Goal: Task Accomplishment & Management: Manage account settings

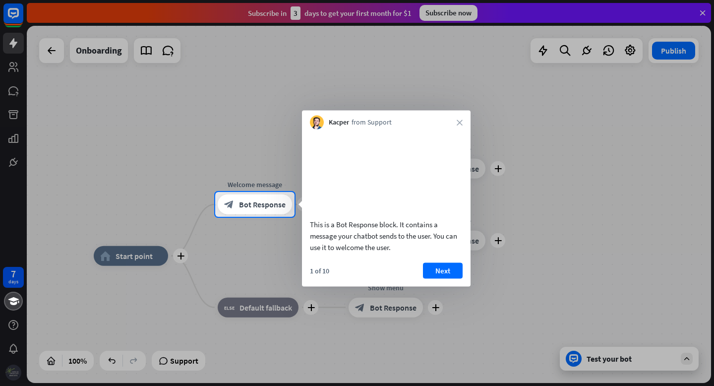
click at [10, 44] on div at bounding box center [357, 96] width 714 height 192
click at [10, 281] on div at bounding box center [357, 301] width 714 height 169
click at [11, 14] on div at bounding box center [357, 96] width 714 height 192
click at [12, 46] on div at bounding box center [357, 96] width 714 height 192
click at [45, 52] on div at bounding box center [357, 96] width 714 height 192
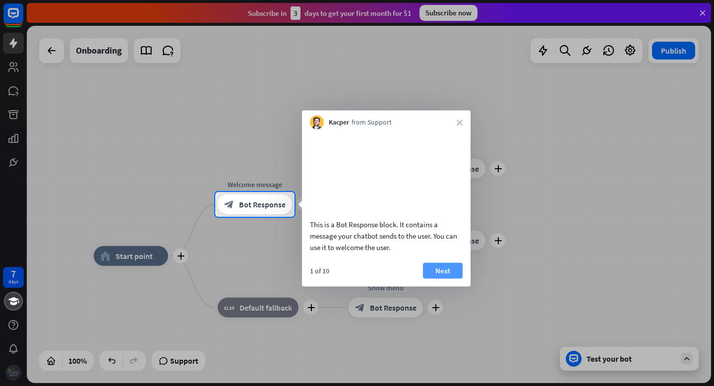
click at [432, 278] on button "Next" at bounding box center [443, 270] width 40 height 16
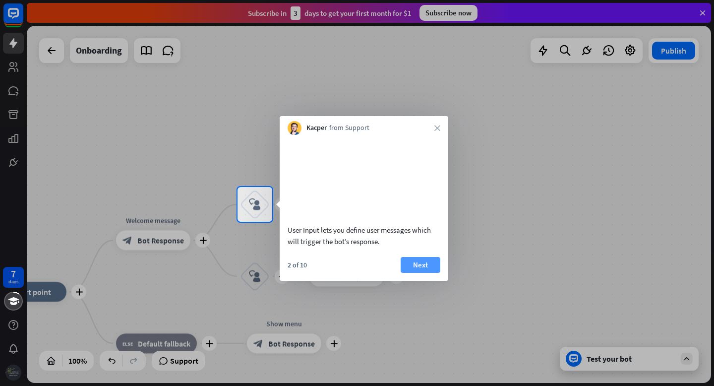
click at [415, 273] on button "Next" at bounding box center [421, 265] width 40 height 16
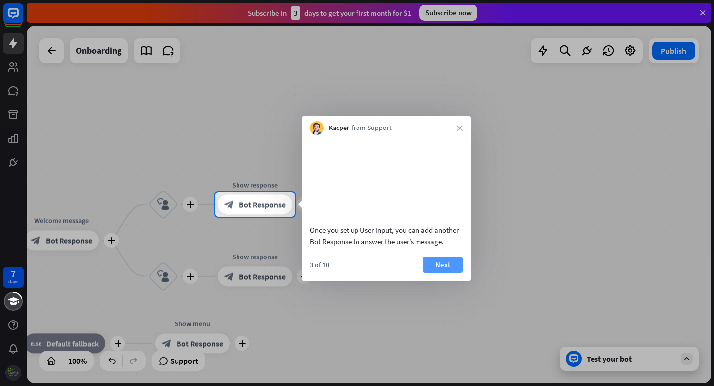
click at [440, 273] on button "Next" at bounding box center [443, 265] width 40 height 16
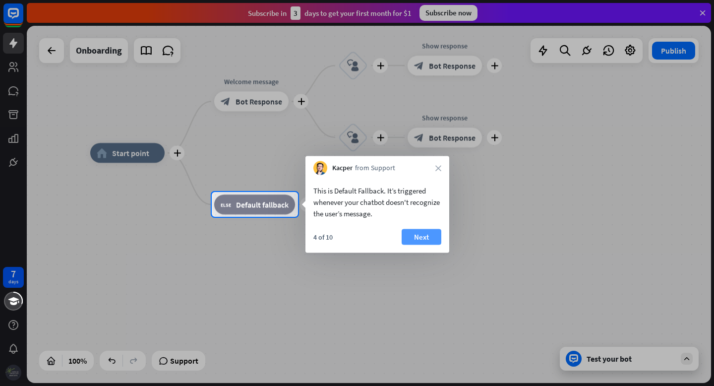
click at [418, 241] on button "Next" at bounding box center [422, 237] width 40 height 16
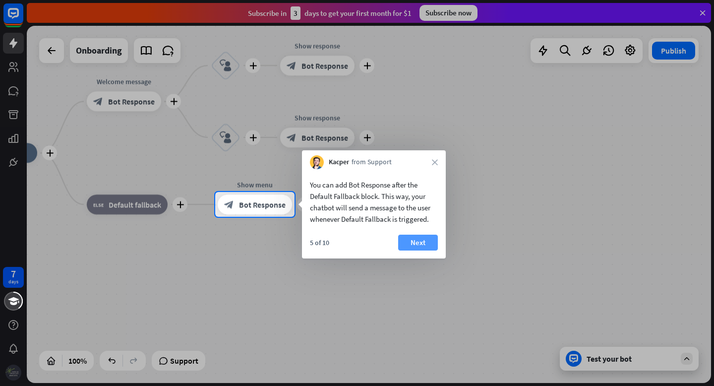
click at [409, 243] on button "Next" at bounding box center [418, 243] width 40 height 16
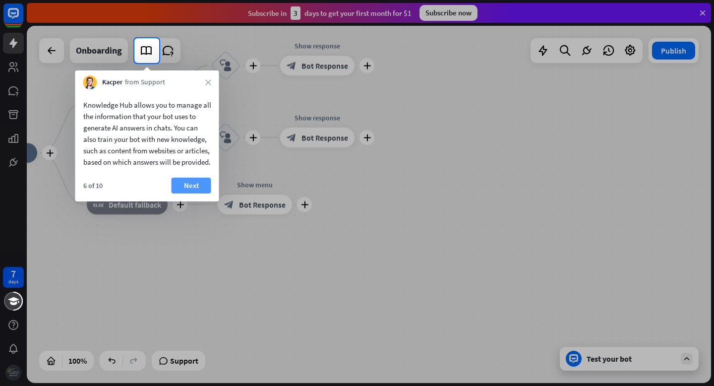
click at [193, 193] on button "Next" at bounding box center [192, 185] width 40 height 16
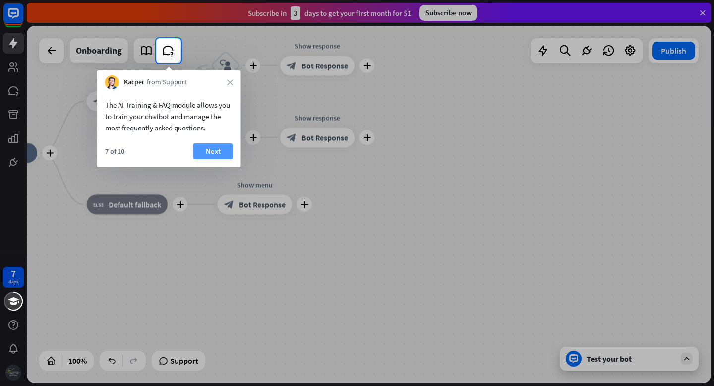
click at [201, 151] on button "Next" at bounding box center [213, 151] width 40 height 16
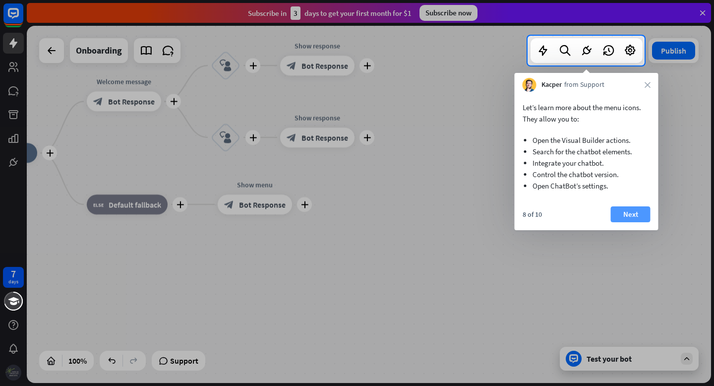
click at [621, 218] on button "Next" at bounding box center [631, 214] width 40 height 16
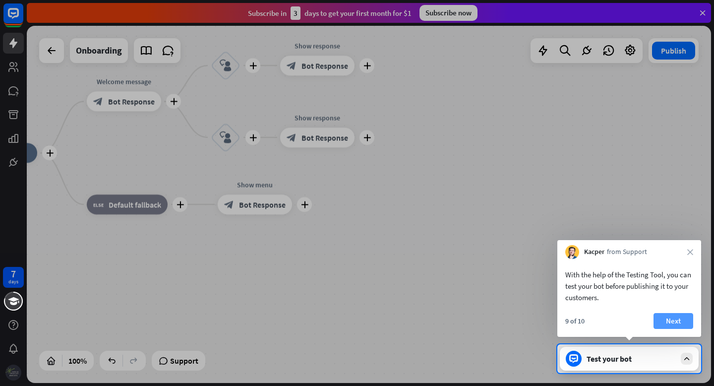
click at [664, 325] on button "Next" at bounding box center [673, 321] width 40 height 16
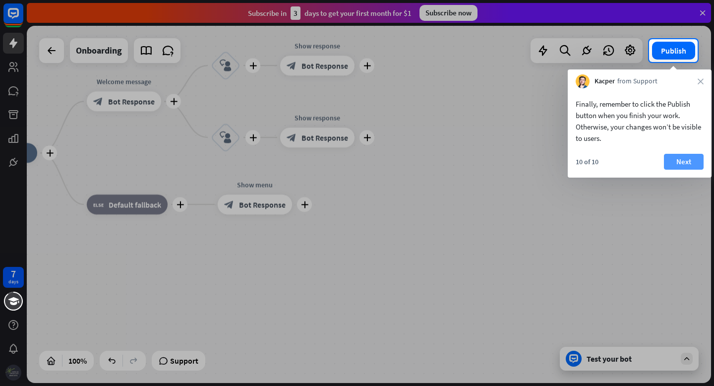
click at [673, 163] on button "Next" at bounding box center [684, 162] width 40 height 16
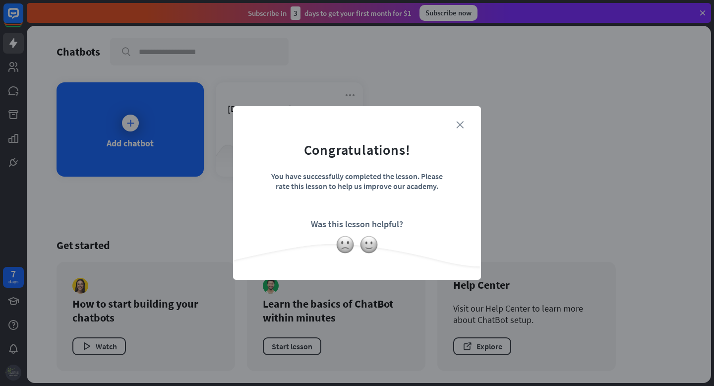
click at [460, 123] on icon "close" at bounding box center [459, 124] width 7 height 7
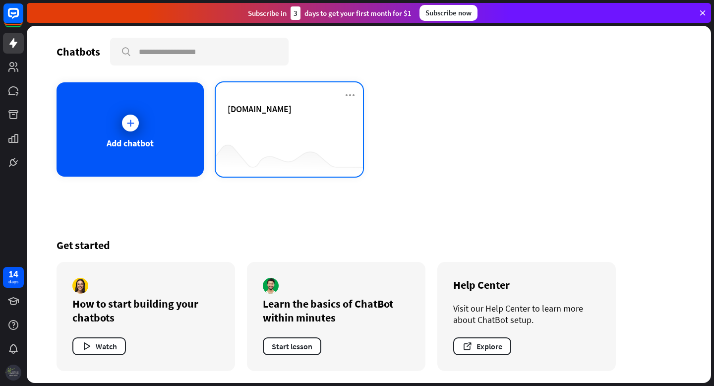
click at [282, 143] on div at bounding box center [289, 157] width 147 height 38
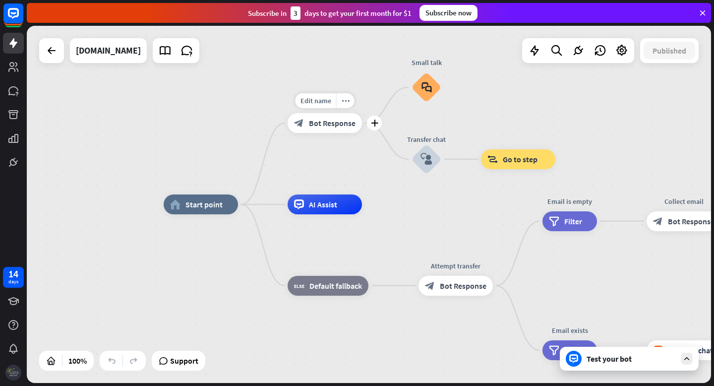
click at [334, 127] on span "Bot Response" at bounding box center [332, 123] width 47 height 10
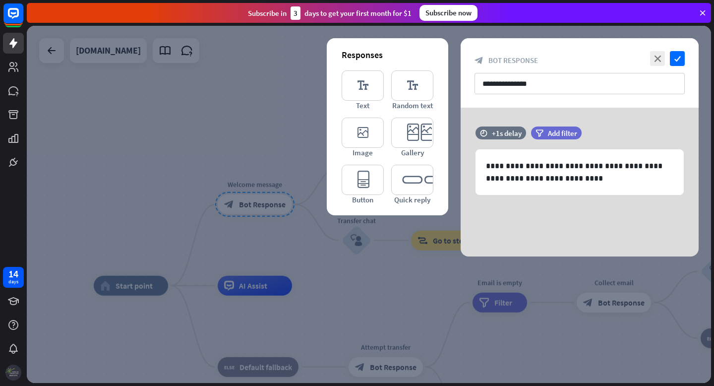
click at [228, 138] on div at bounding box center [369, 204] width 684 height 357
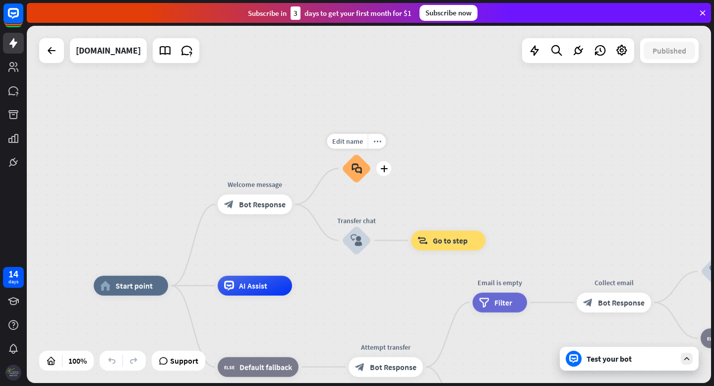
click at [360, 172] on icon "block_faq" at bounding box center [357, 168] width 10 height 11
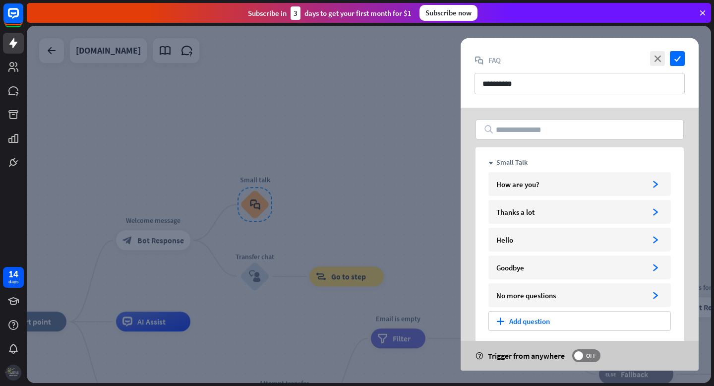
click at [327, 118] on div at bounding box center [369, 204] width 684 height 357
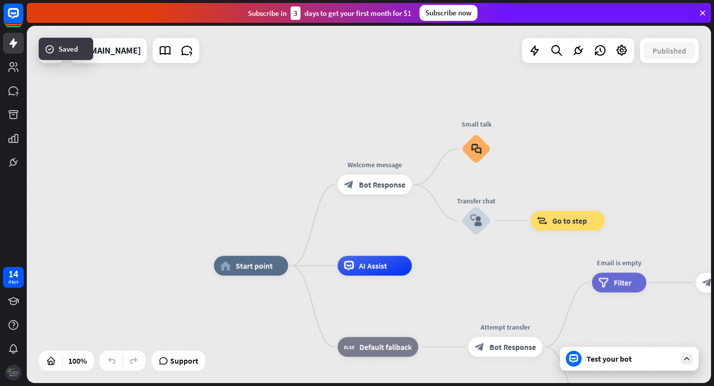
drag, startPoint x: 249, startPoint y: 132, endPoint x: 481, endPoint y: 60, distance: 242.9
click at [481, 60] on div "home_2 Start point Welcome message block_bot_response Bot Response Small talk b…" at bounding box center [369, 204] width 684 height 357
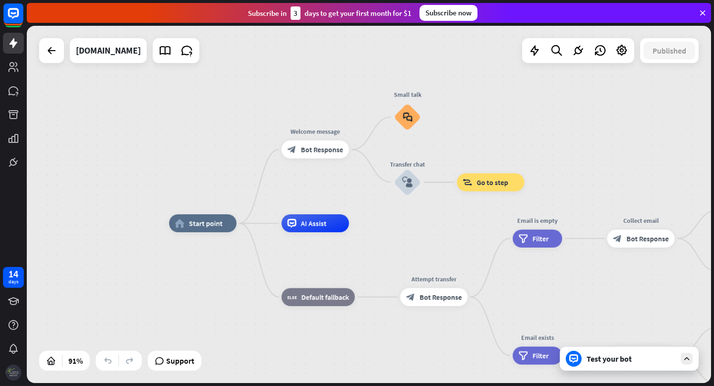
drag, startPoint x: 262, startPoint y: 160, endPoint x: 204, endPoint y: 141, distance: 61.0
click at [204, 141] on div "home_2 Start point Welcome message block_bot_response Bot Response Small talk b…" at bounding box center [369, 204] width 684 height 357
click at [408, 118] on icon "block_faq" at bounding box center [407, 117] width 9 height 10
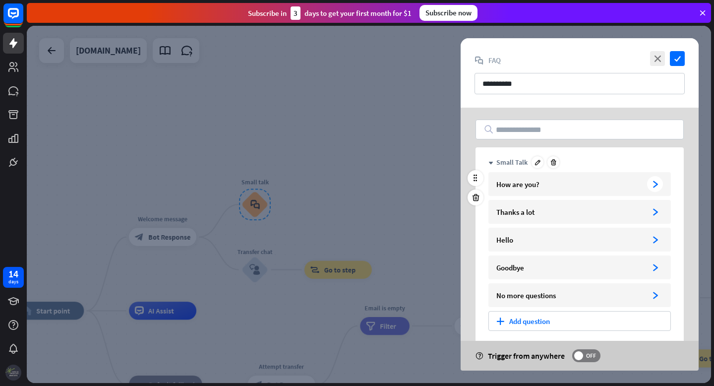
click at [544, 188] on div "How are you?" at bounding box center [569, 183] width 147 height 9
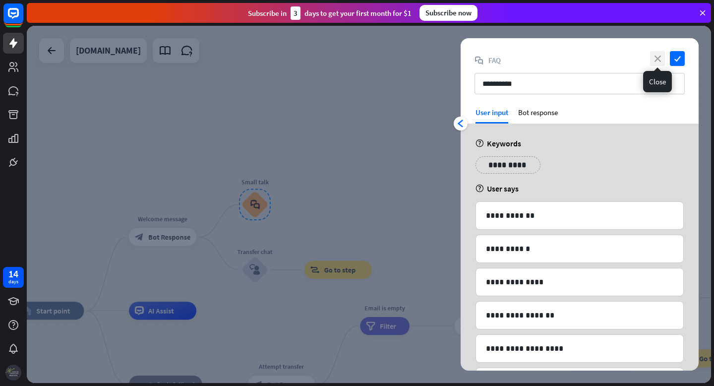
click at [656, 59] on icon "close" at bounding box center [657, 58] width 15 height 15
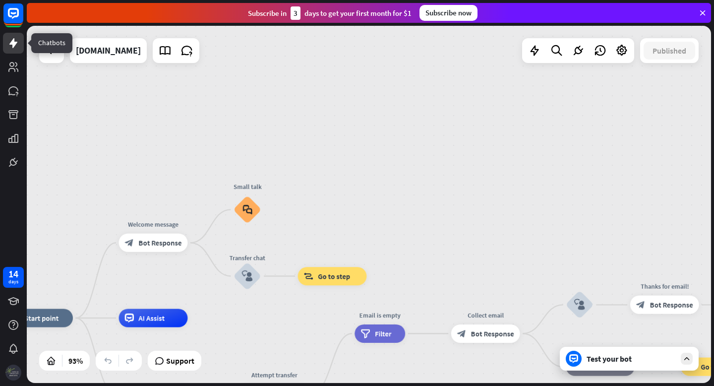
click at [13, 41] on icon at bounding box center [13, 43] width 8 height 10
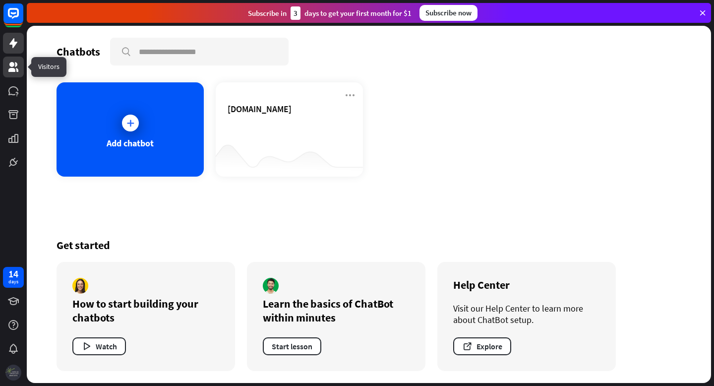
click at [10, 68] on icon at bounding box center [13, 67] width 10 height 10
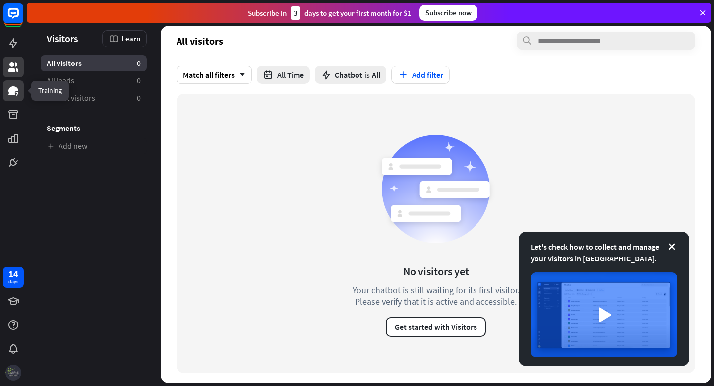
click at [10, 91] on icon at bounding box center [13, 90] width 10 height 9
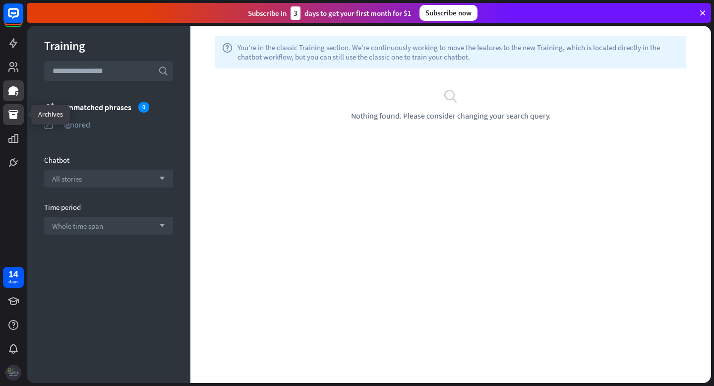
click at [12, 115] on icon at bounding box center [13, 115] width 12 height 12
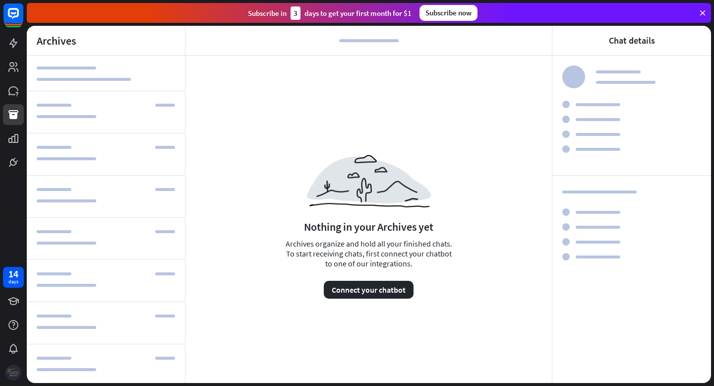
click at [16, 372] on img at bounding box center [13, 372] width 16 height 16
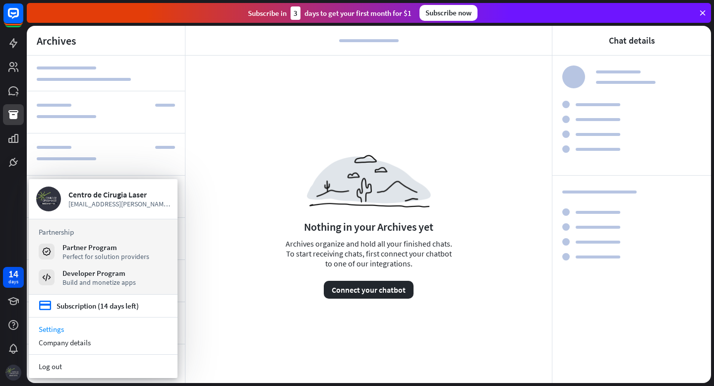
click at [54, 329] on link "Settings" at bounding box center [103, 328] width 149 height 13
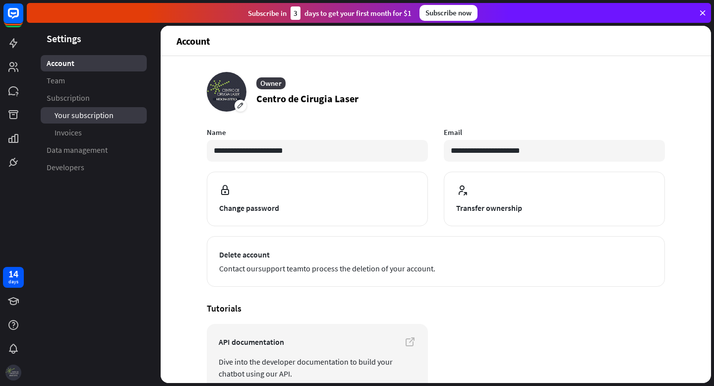
click at [70, 113] on span "Your subscription" at bounding box center [84, 115] width 59 height 10
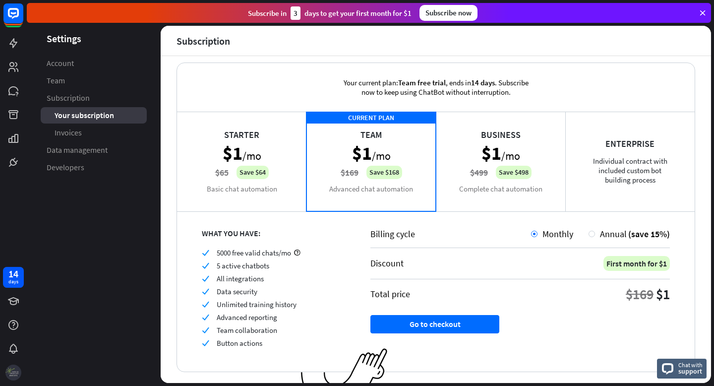
scroll to position [10, 0]
click at [589, 234] on div at bounding box center [592, 233] width 6 height 6
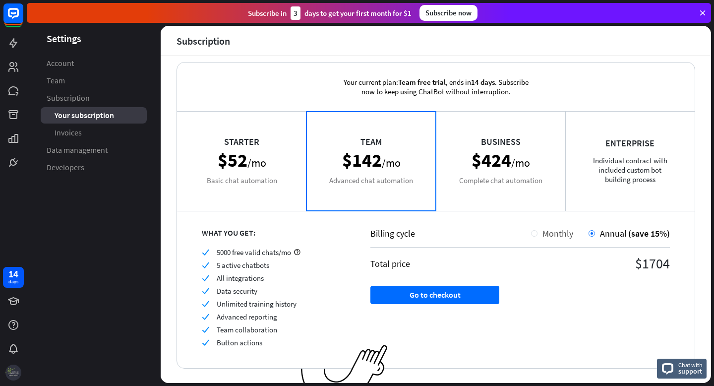
click at [531, 234] on div at bounding box center [534, 233] width 6 height 6
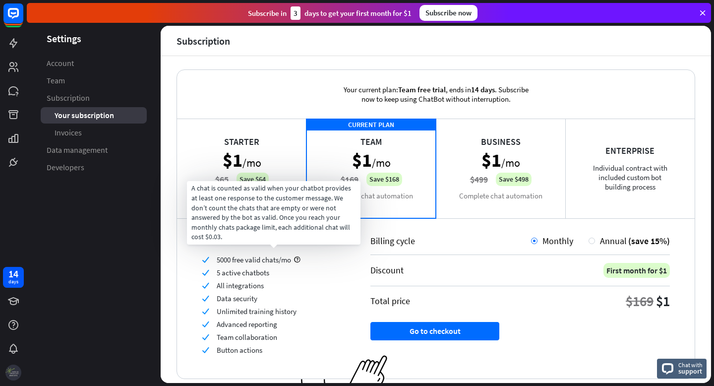
scroll to position [0, 0]
